Goal: Complete application form: Complete application form

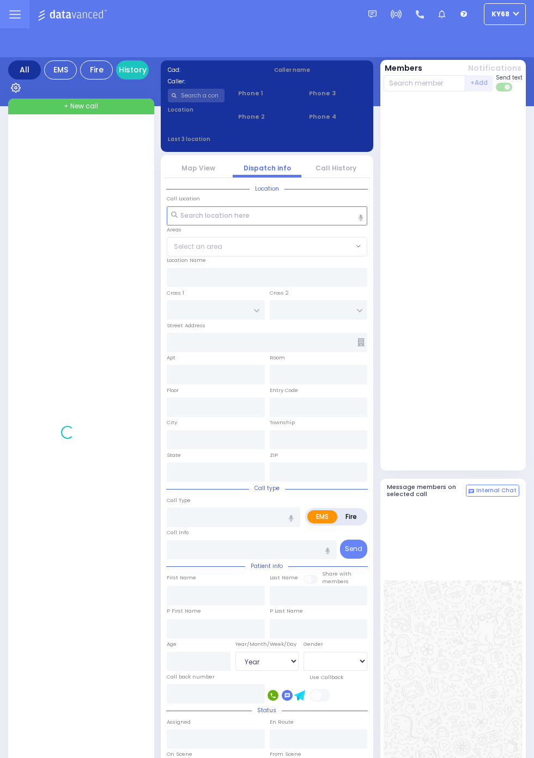
select select "Year"
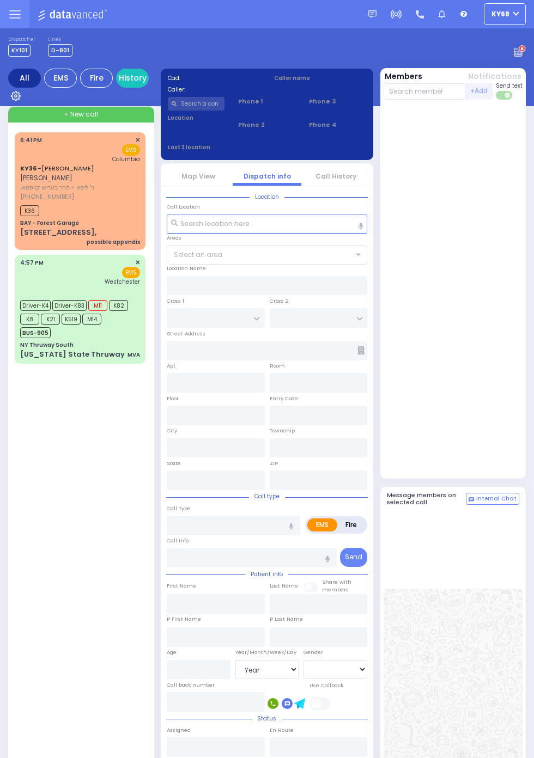
select select "Year"
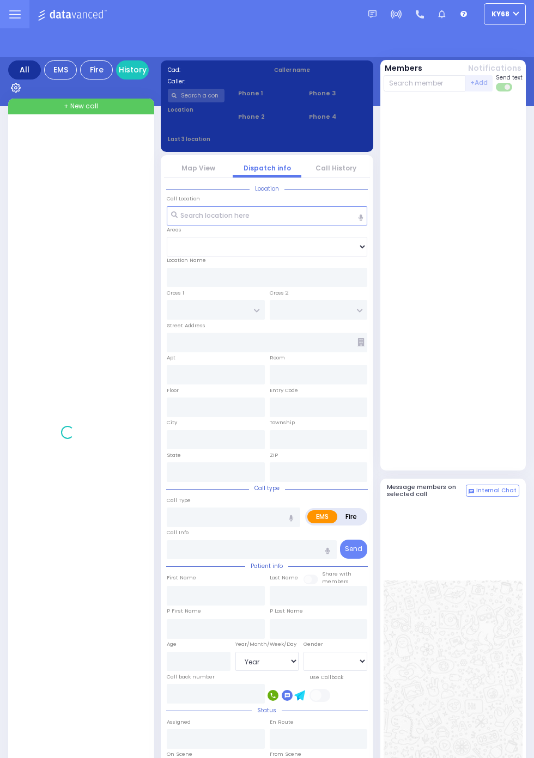
select select "Year"
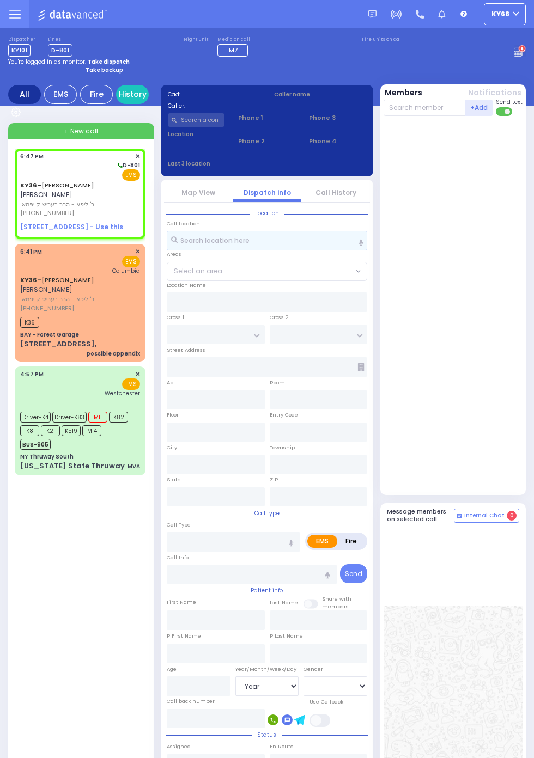
select select
radio input "true"
type input "SHMIEL SHLOME"
type input "KAUFMAN"
select select
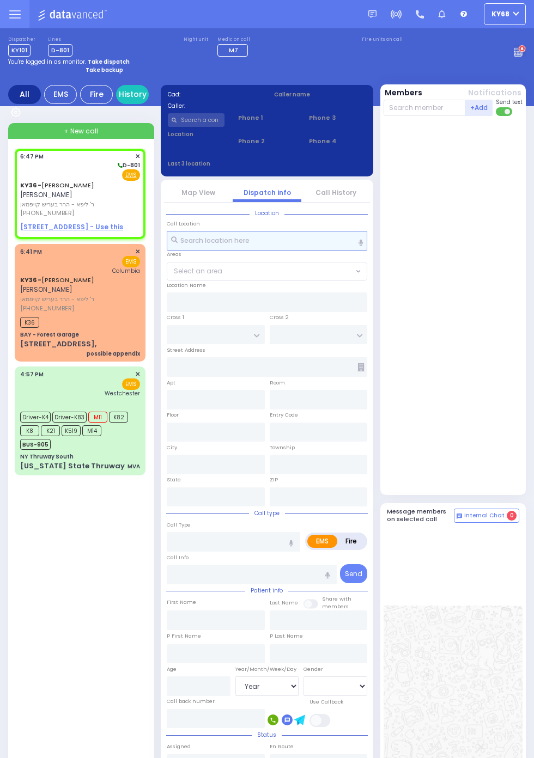
type input "18:47"
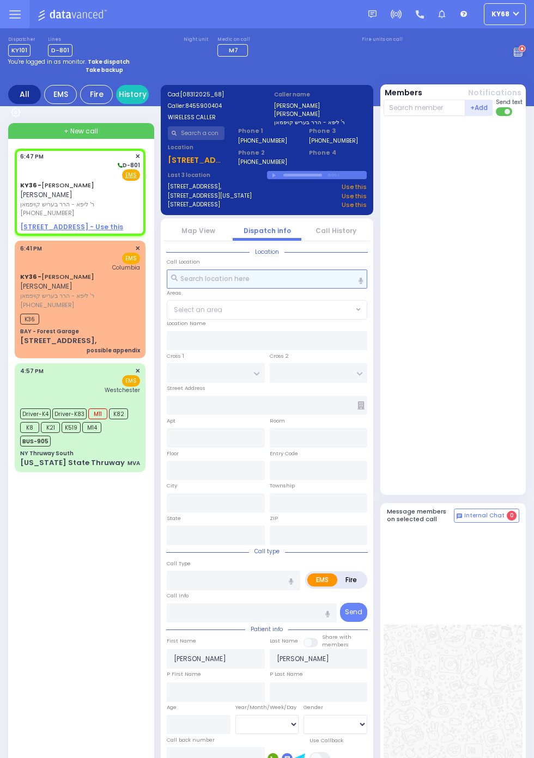
select select
radio input "true"
select select
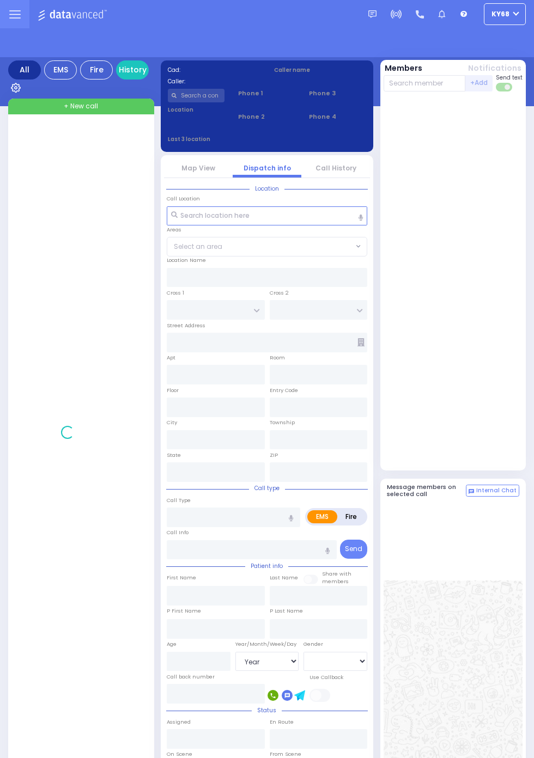
select select "Year"
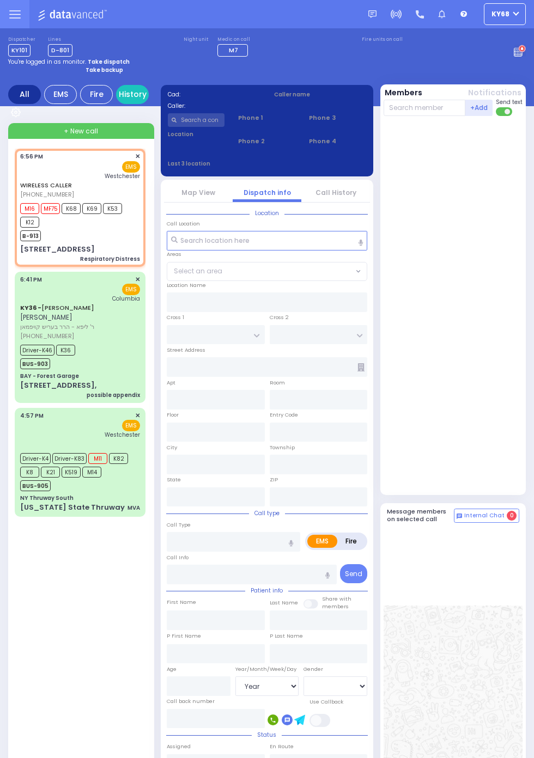
select select
type input "Respiratory Distress"
radio input "true"
select select
type input "18:56"
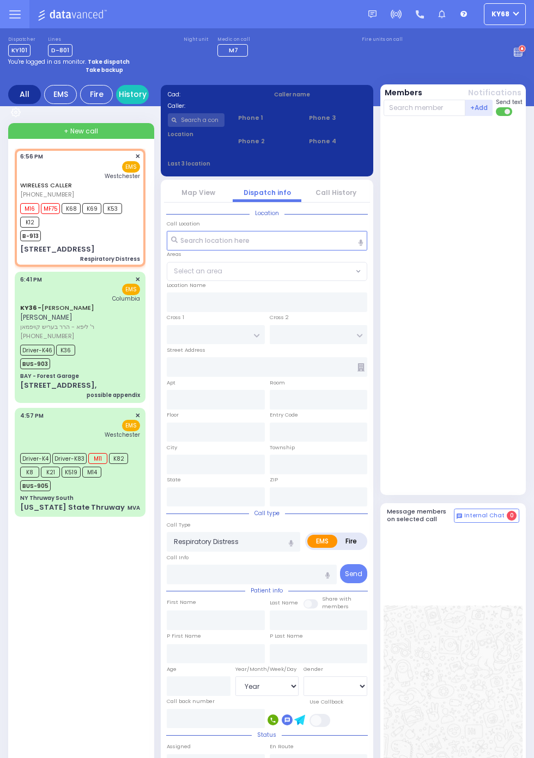
type input "18:57"
type input "Westchester Medical Center-Woods Road"
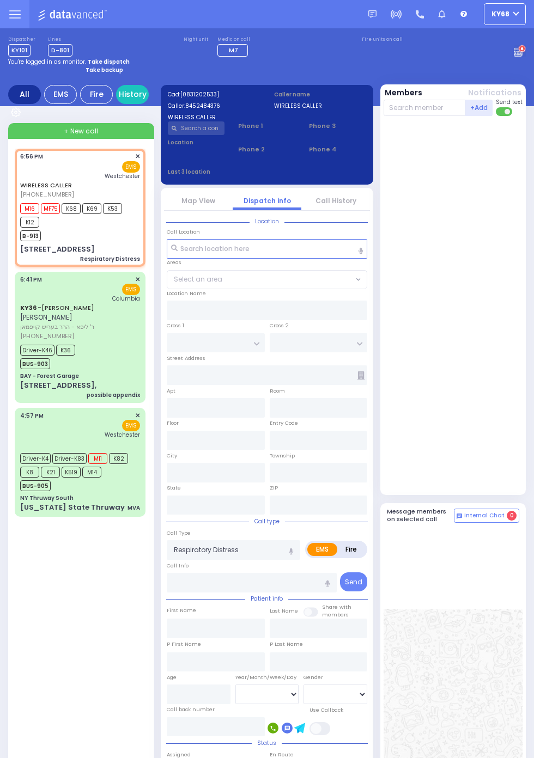
type input "CLIFF COURT"
type input "ROCKY RD"
type input "260 Seven Springs Mountain Rd"
type input "Monroe"
type input "New York"
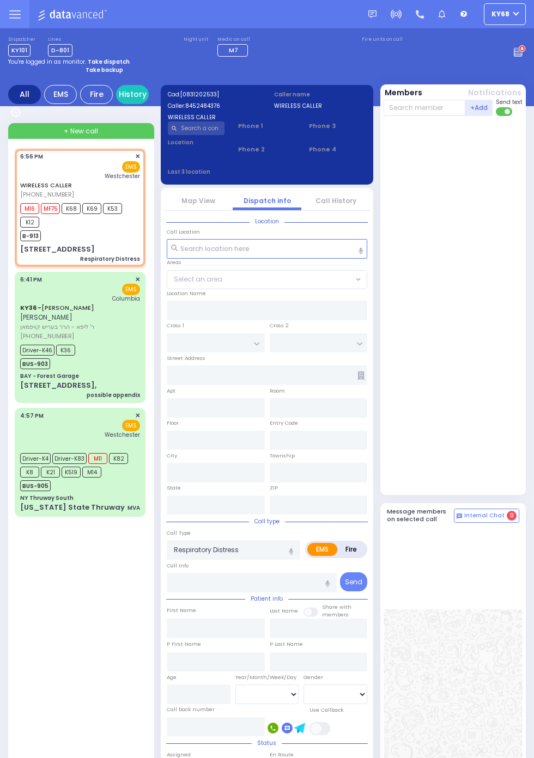
type input "10950"
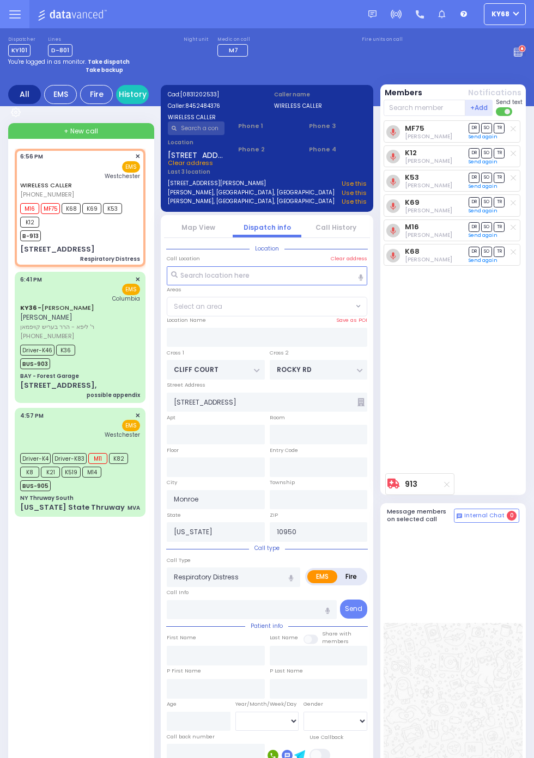
select select "MONROE"
select select
radio input "true"
select select
type input "19:19"
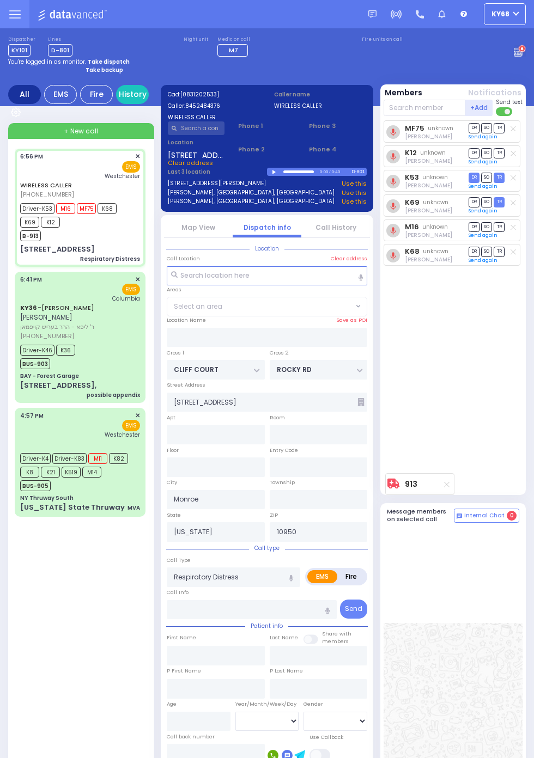
select select "MONROE"
select select
radio input "true"
select select
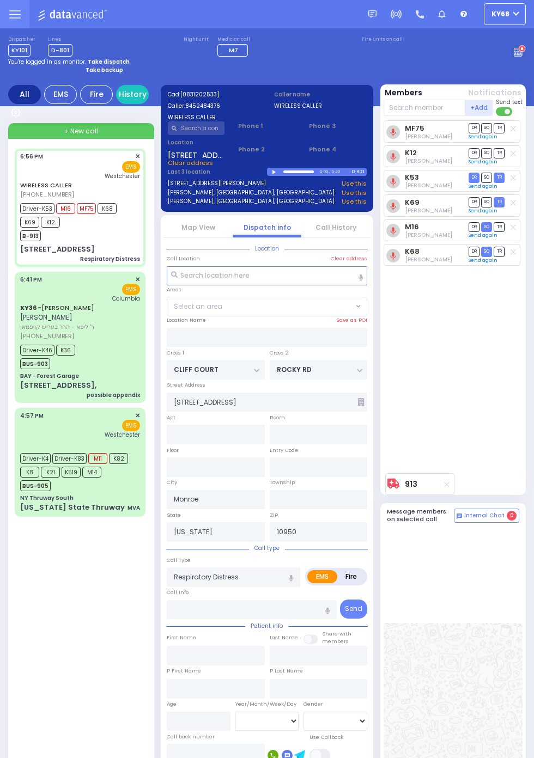
radio input "true"
select select
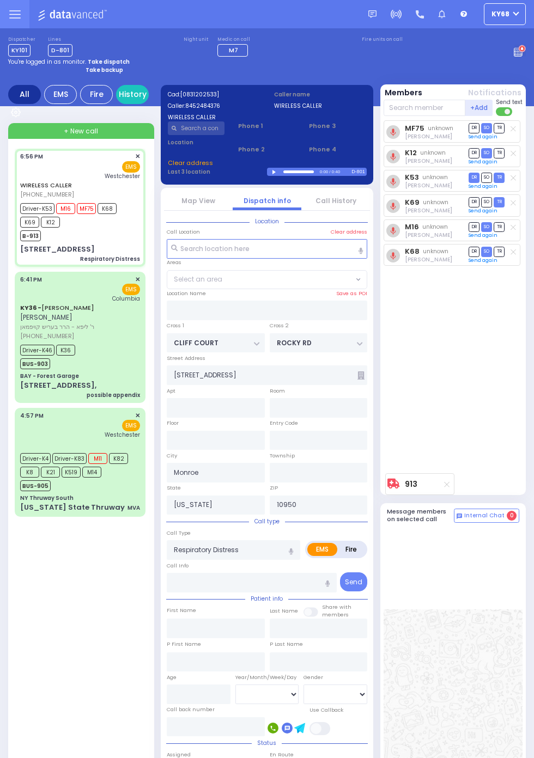
select select
radio input "true"
select select
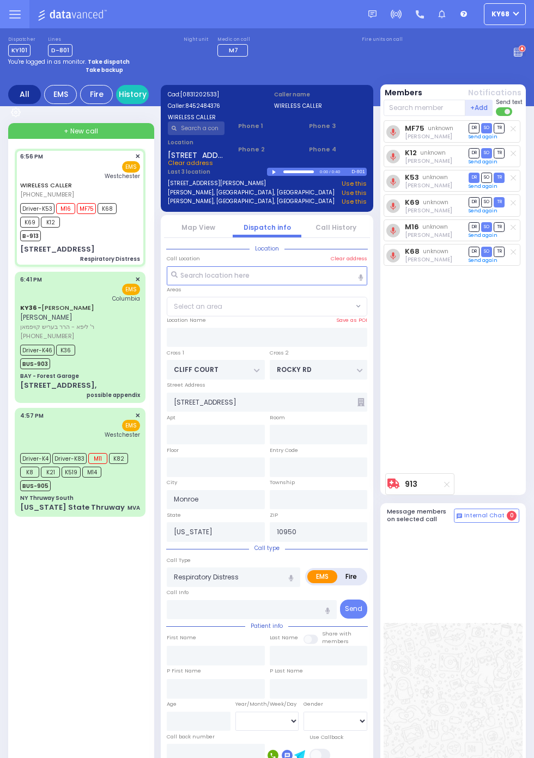
select select
radio input "true"
select select
select select "MONROE"
select select
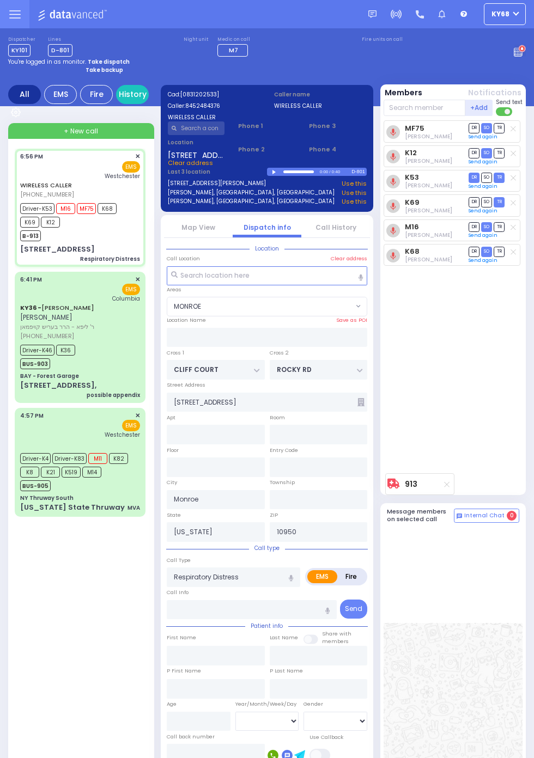
radio input "true"
select select
select select "MONROE"
